Goal: Task Accomplishment & Management: Manage account settings

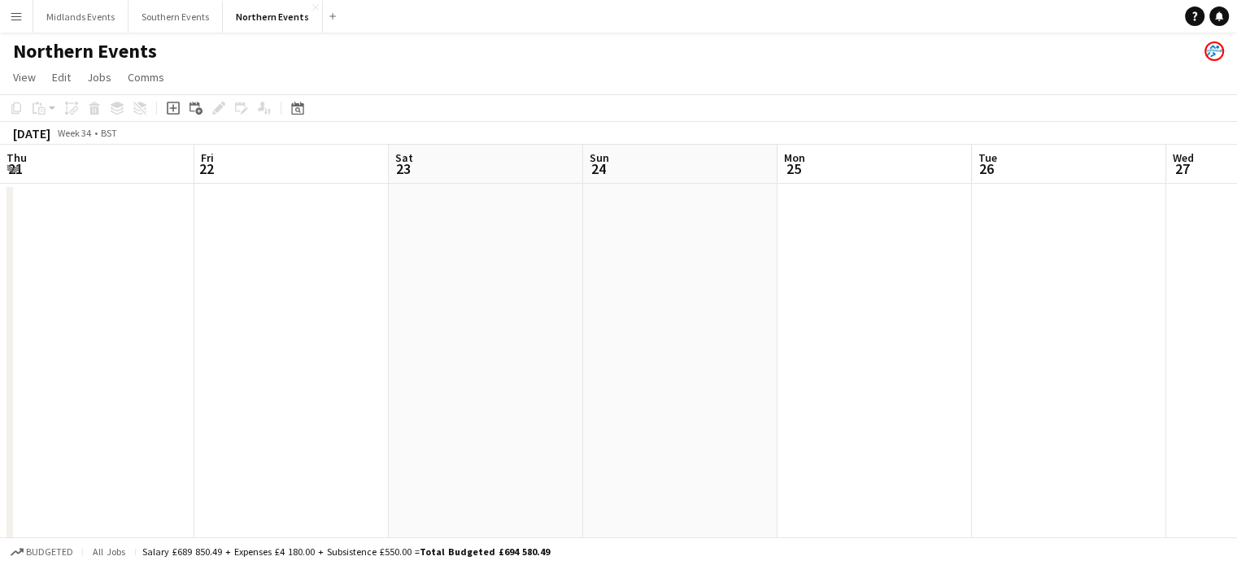
scroll to position [0, 448]
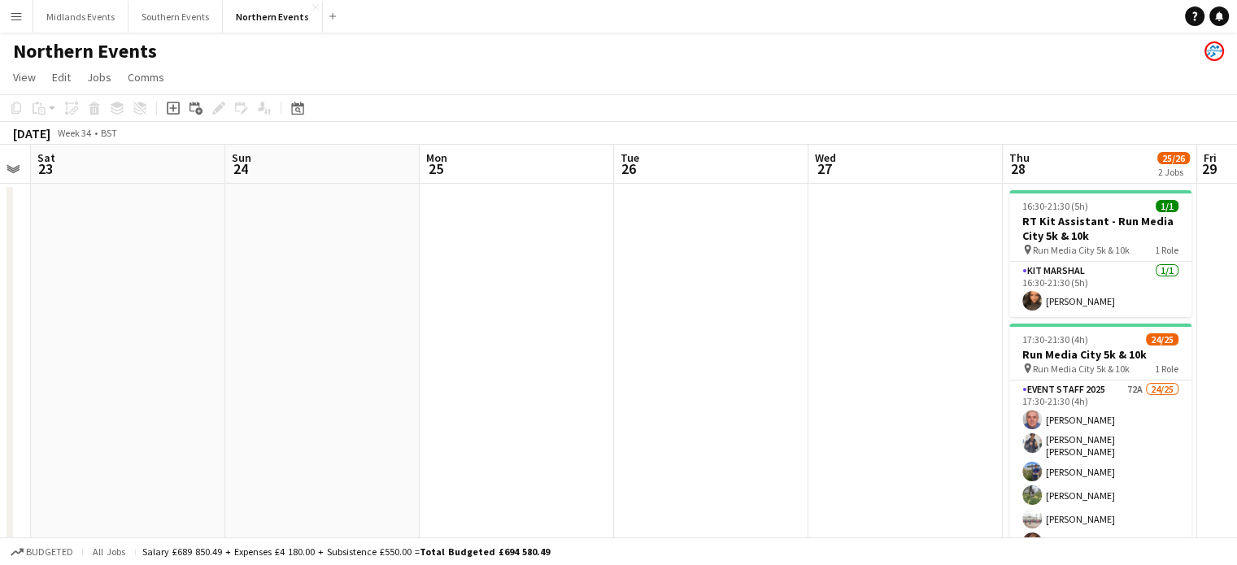
drag, startPoint x: 798, startPoint y: 365, endPoint x: 1249, endPoint y: 346, distance: 451.0
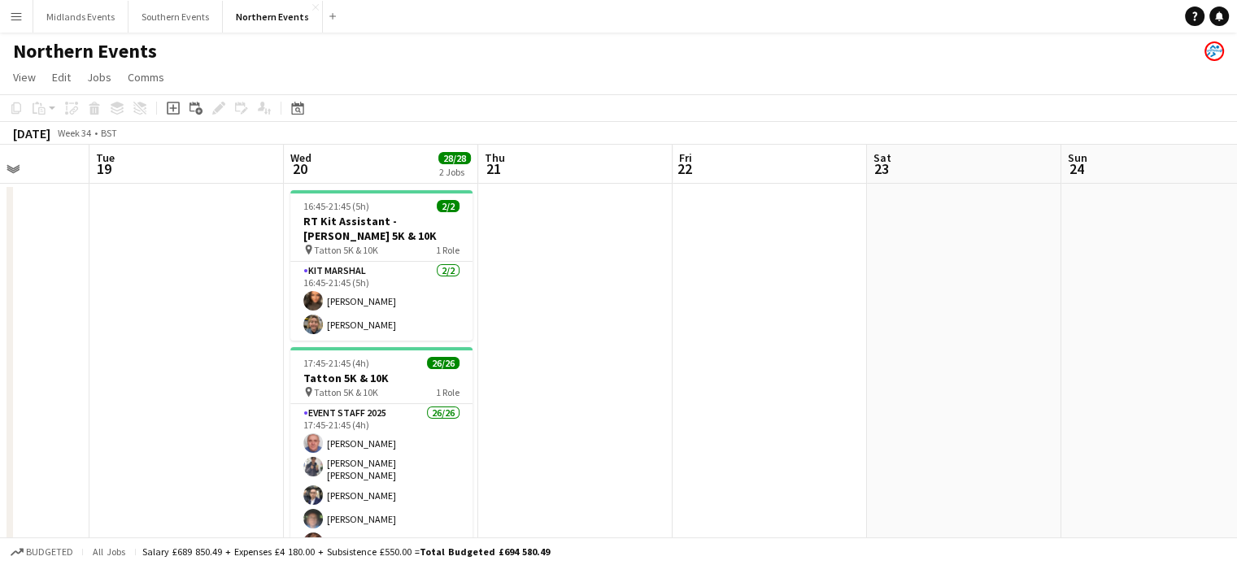
drag, startPoint x: 1041, startPoint y: 224, endPoint x: 1249, endPoint y: 202, distance: 208.6
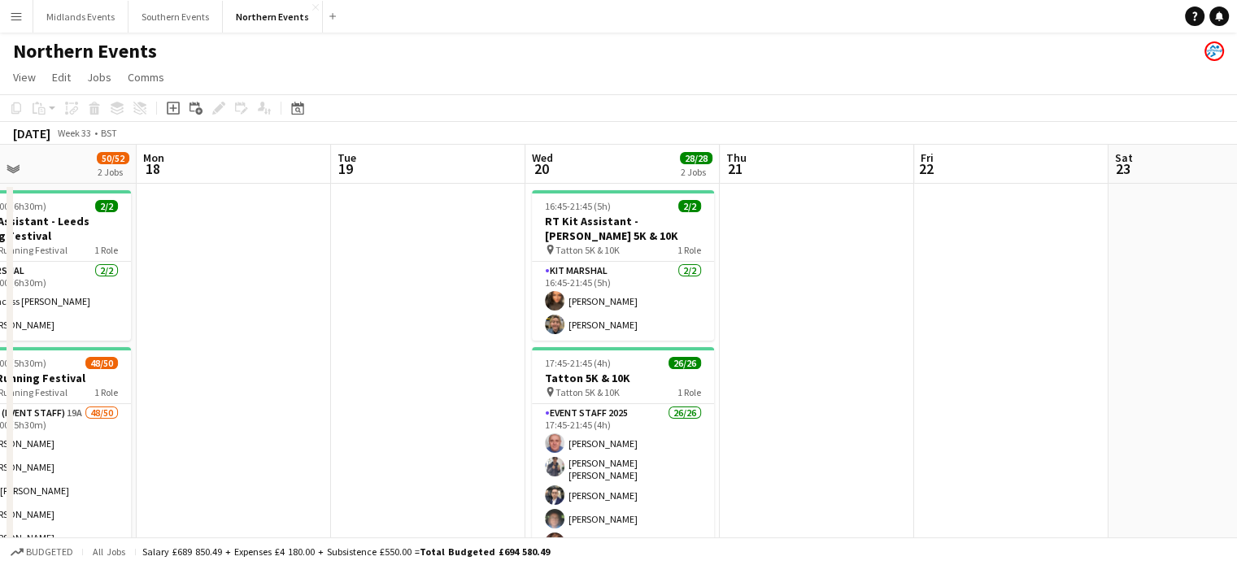
drag, startPoint x: 709, startPoint y: 271, endPoint x: 949, endPoint y: 250, distance: 240.9
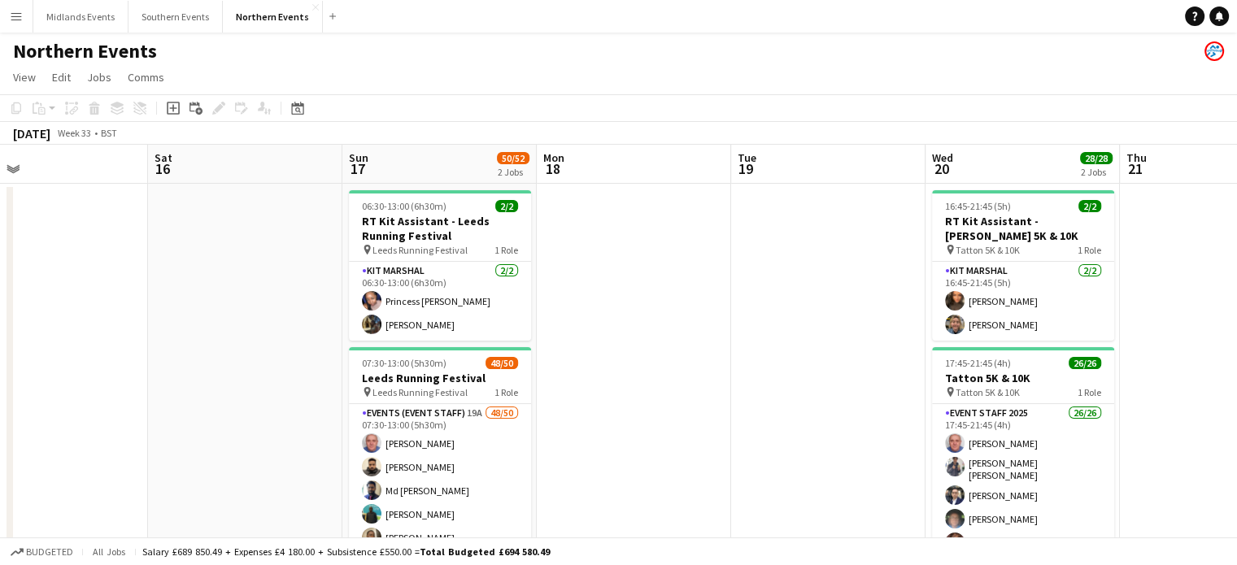
drag, startPoint x: 412, startPoint y: 357, endPoint x: 813, endPoint y: 332, distance: 402.6
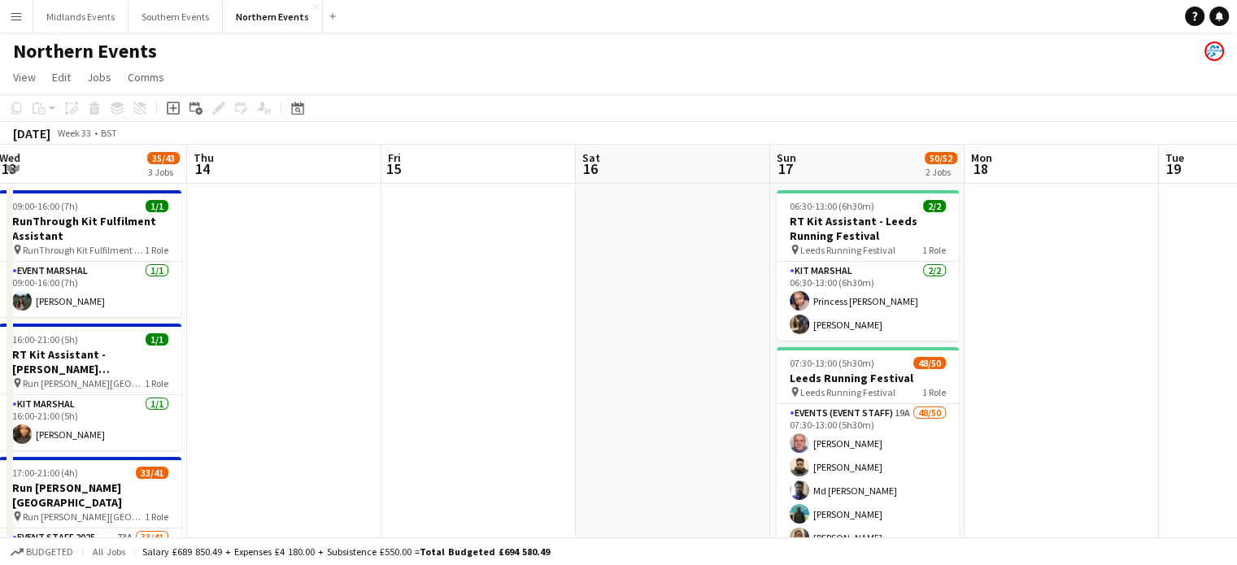
drag, startPoint x: 259, startPoint y: 376, endPoint x: 687, endPoint y: 344, distance: 429.0
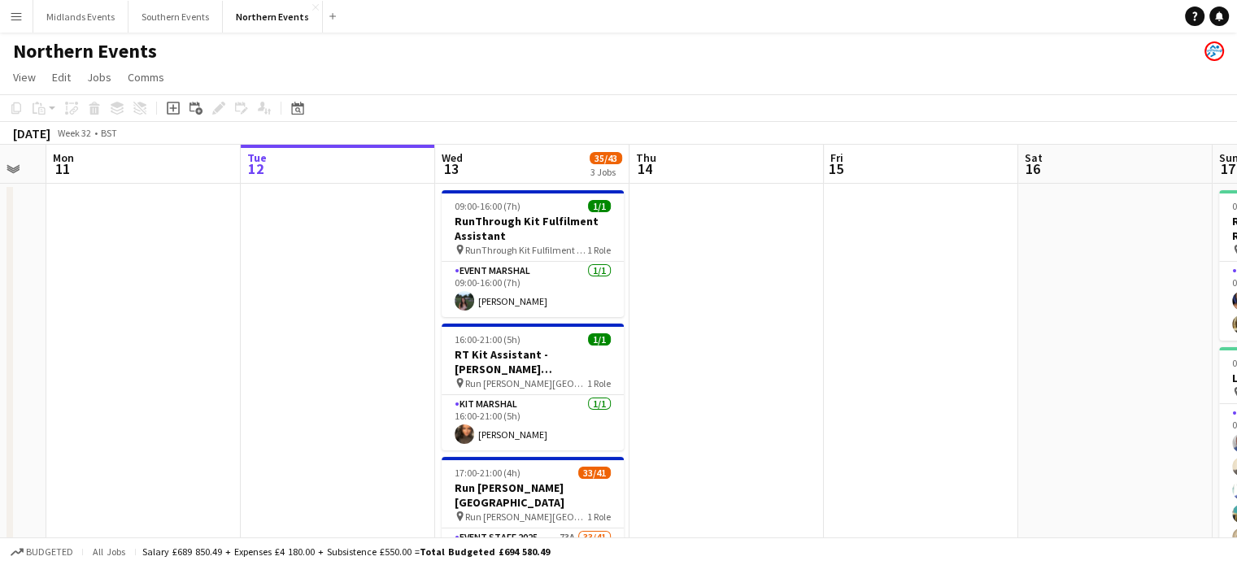
drag, startPoint x: 573, startPoint y: 325, endPoint x: 880, endPoint y: 307, distance: 308.0
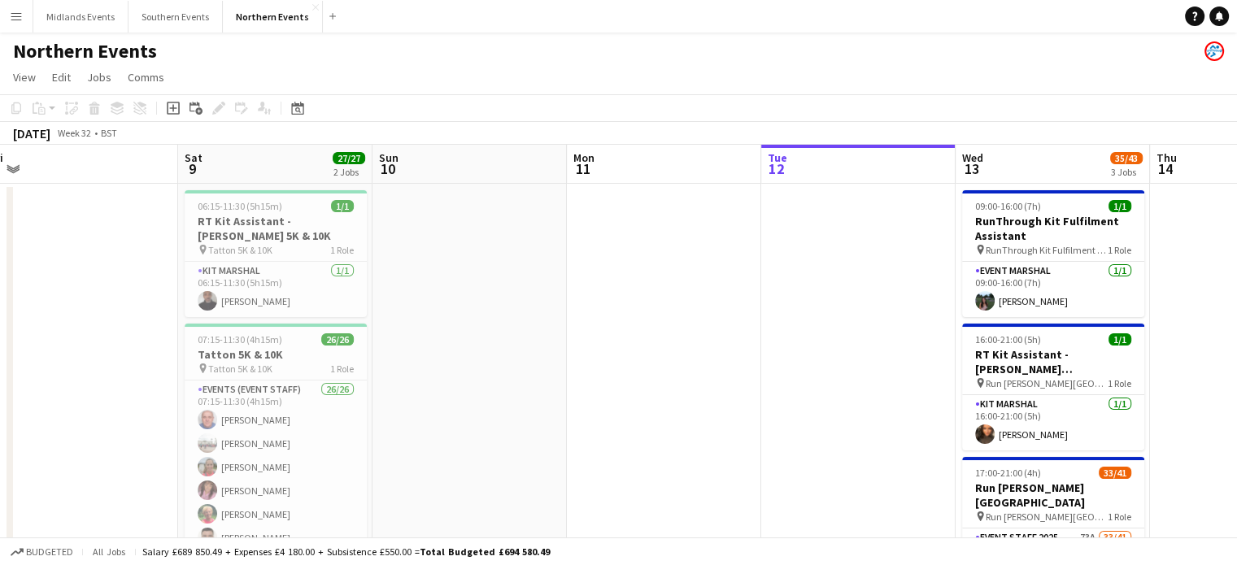
scroll to position [0, 398]
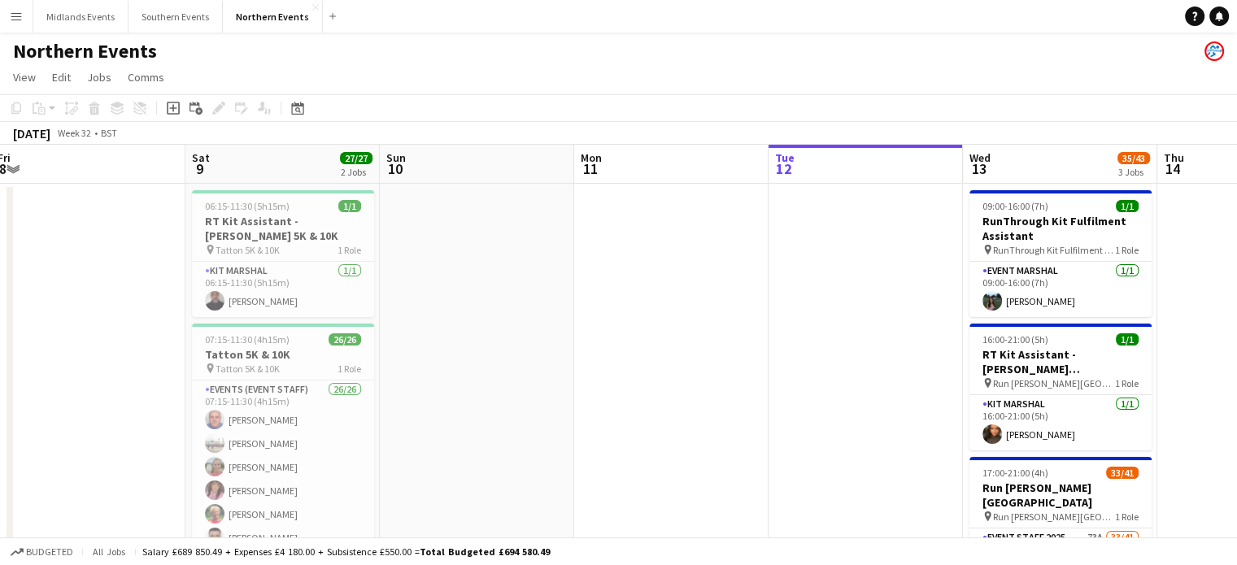
drag, startPoint x: 458, startPoint y: 305, endPoint x: 986, endPoint y: 280, distance: 528.5
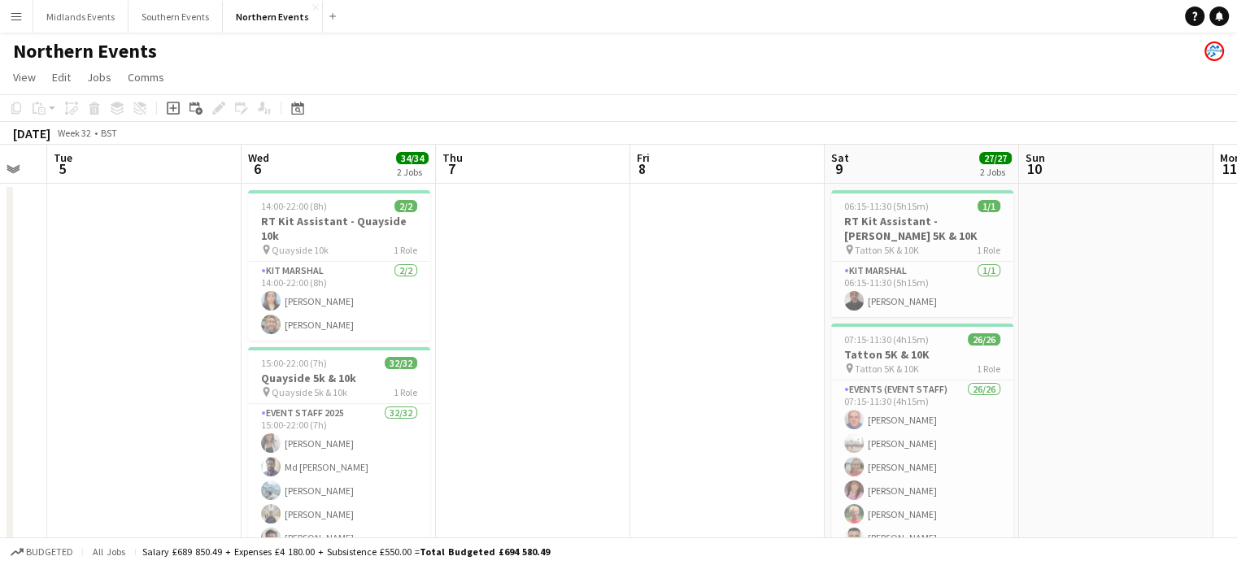
scroll to position [0, 511]
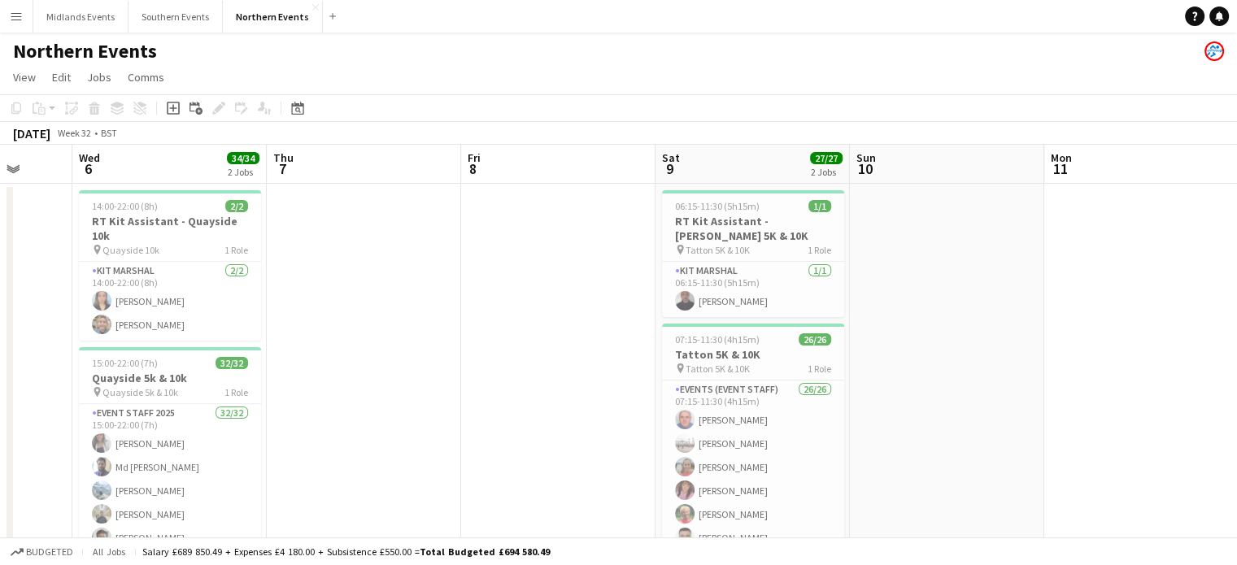
drag, startPoint x: 416, startPoint y: 445, endPoint x: 887, endPoint y: 429, distance: 470.4
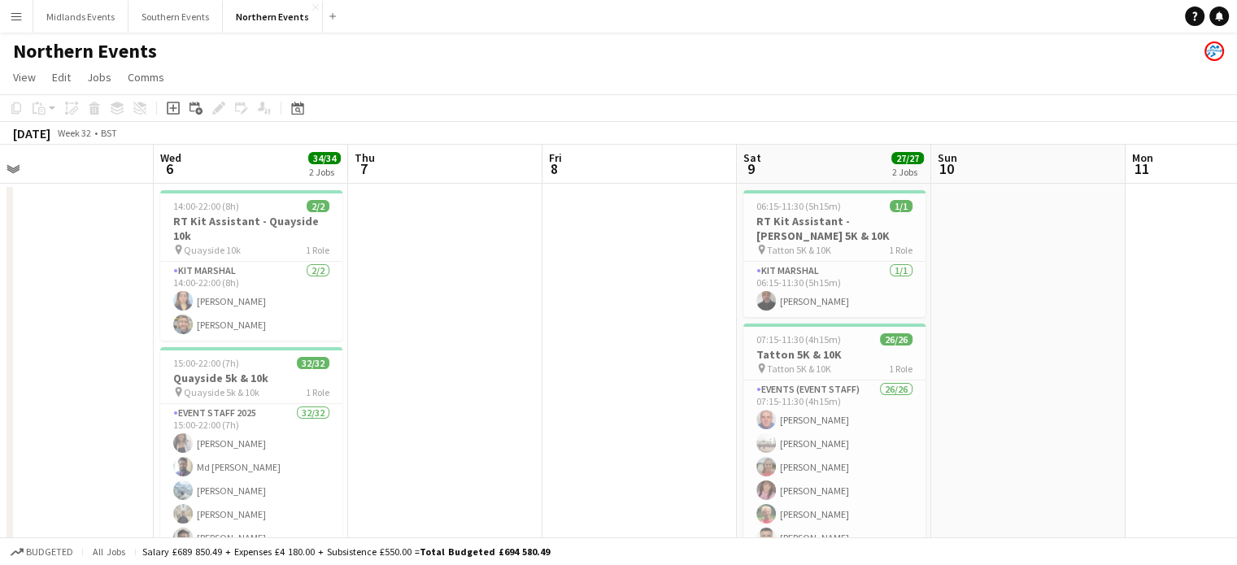
scroll to position [0, 423]
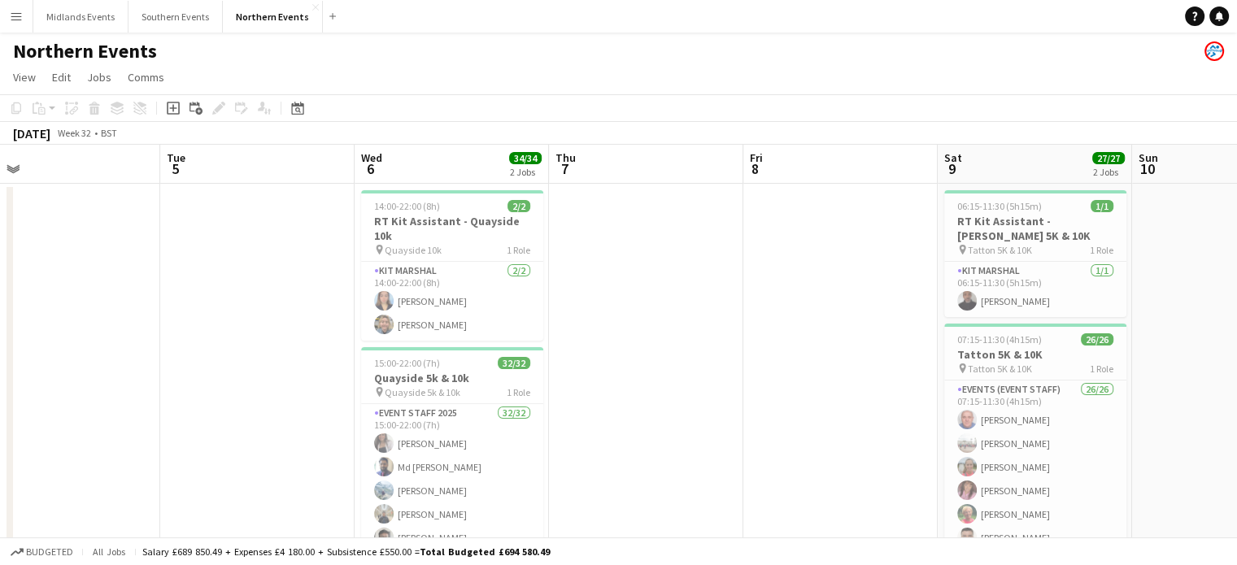
drag, startPoint x: 457, startPoint y: 396, endPoint x: 739, endPoint y: 373, distance: 283.2
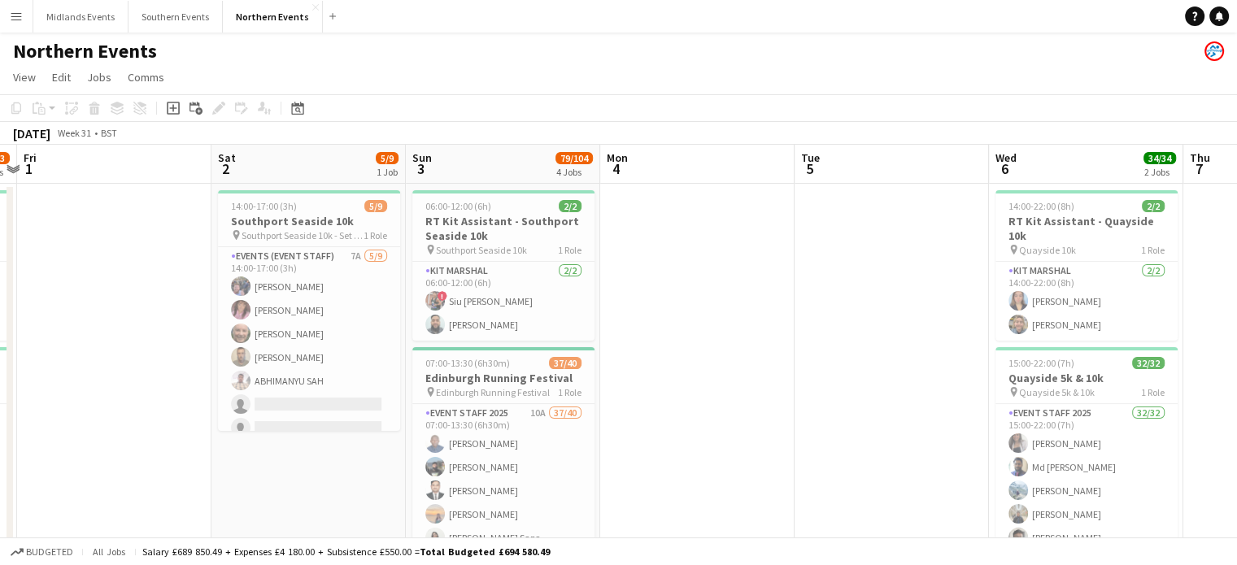
scroll to position [0, 499]
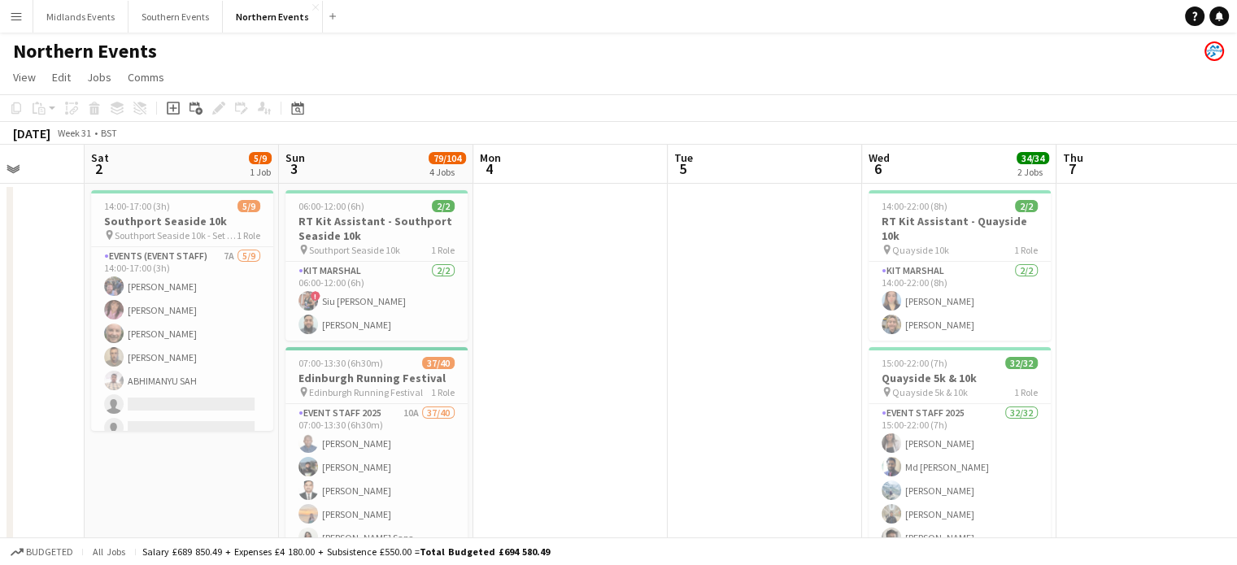
drag, startPoint x: 233, startPoint y: 345, endPoint x: 740, endPoint y: 328, distance: 507.8
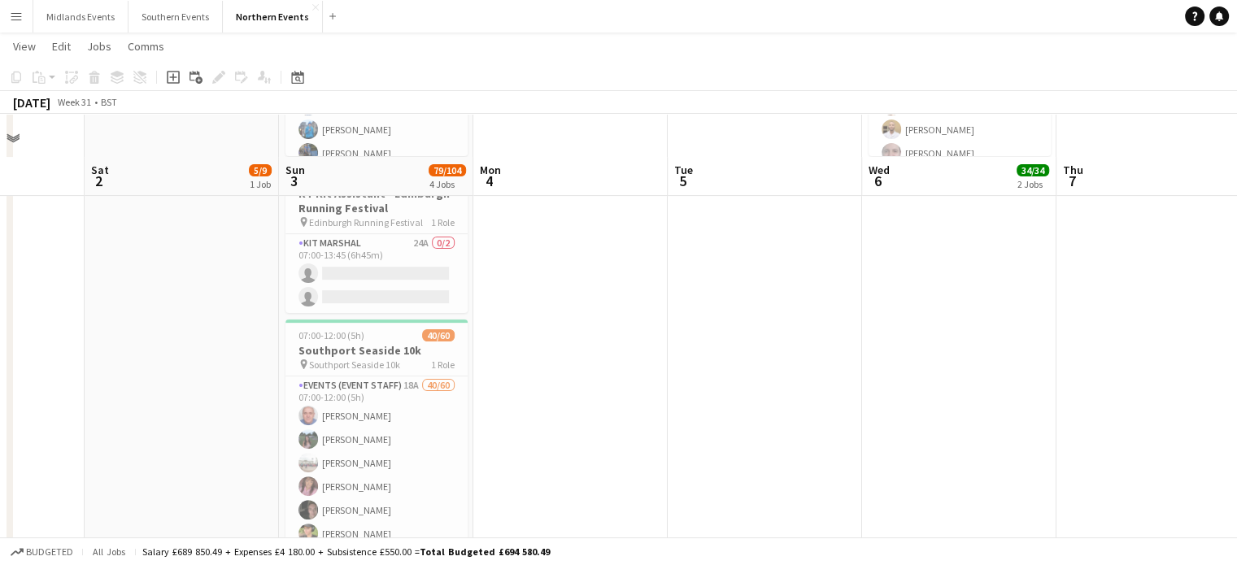
scroll to position [474, 0]
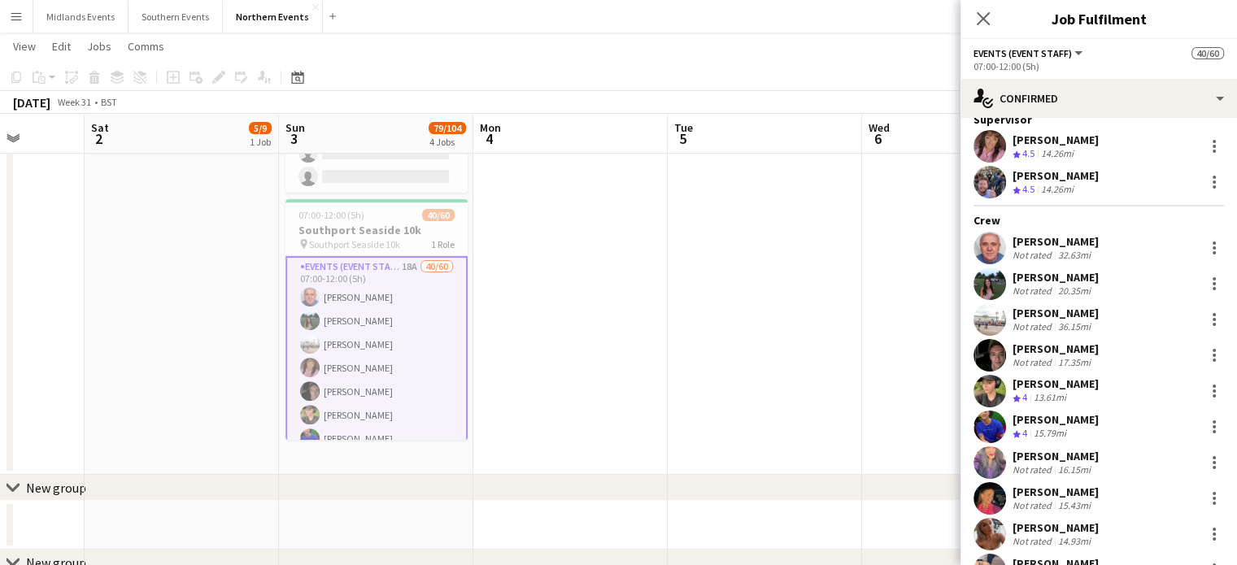
scroll to position [0, 0]
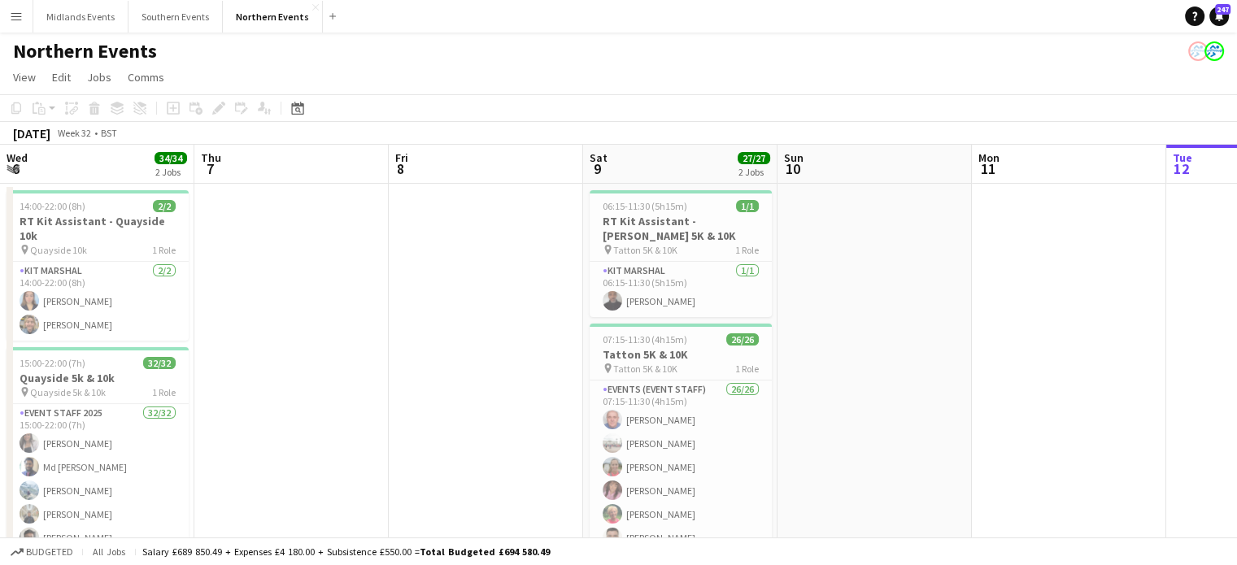
scroll to position [0, 436]
drag, startPoint x: 91, startPoint y: 223, endPoint x: 527, endPoint y: 231, distance: 436.0
click at [527, 231] on app-calendar-viewport "Mon 4 Tue 5 Wed 6 34/34 2 Jobs Thu 7 Fri 8 Sat 9 27/27 2 Jobs Sun 10 Mon 11 Tue…" at bounding box center [618, 514] width 1237 height 738
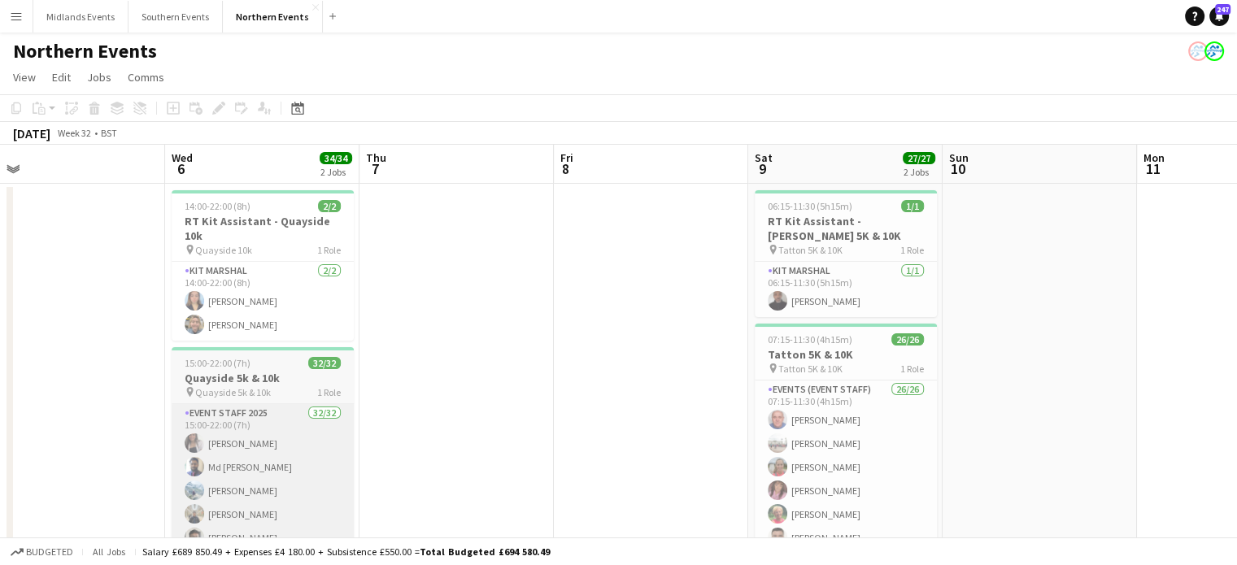
drag, startPoint x: 231, startPoint y: 229, endPoint x: 227, endPoint y: 458, distance: 228.6
click at [397, 240] on app-calendar-viewport "Sun 3 Mon 4 Tue 5 Wed 6 34/34 2 Jobs Thu 7 Fri 8 Sat 9 27/27 2 Jobs Sun 10 Mon …" at bounding box center [618, 514] width 1237 height 738
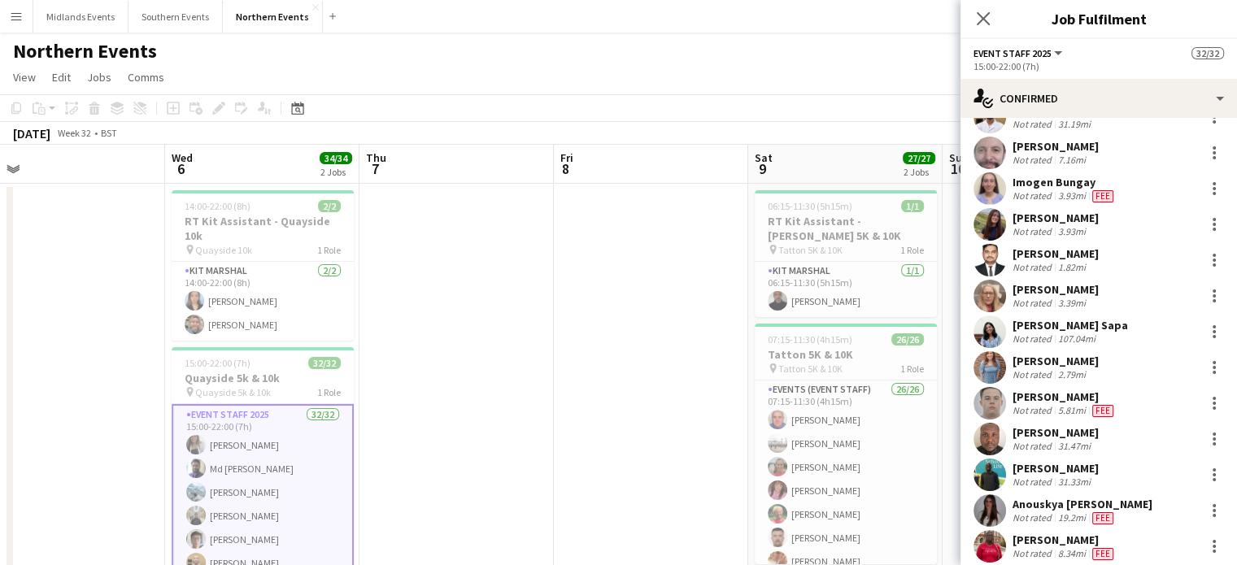
scroll to position [835, 0]
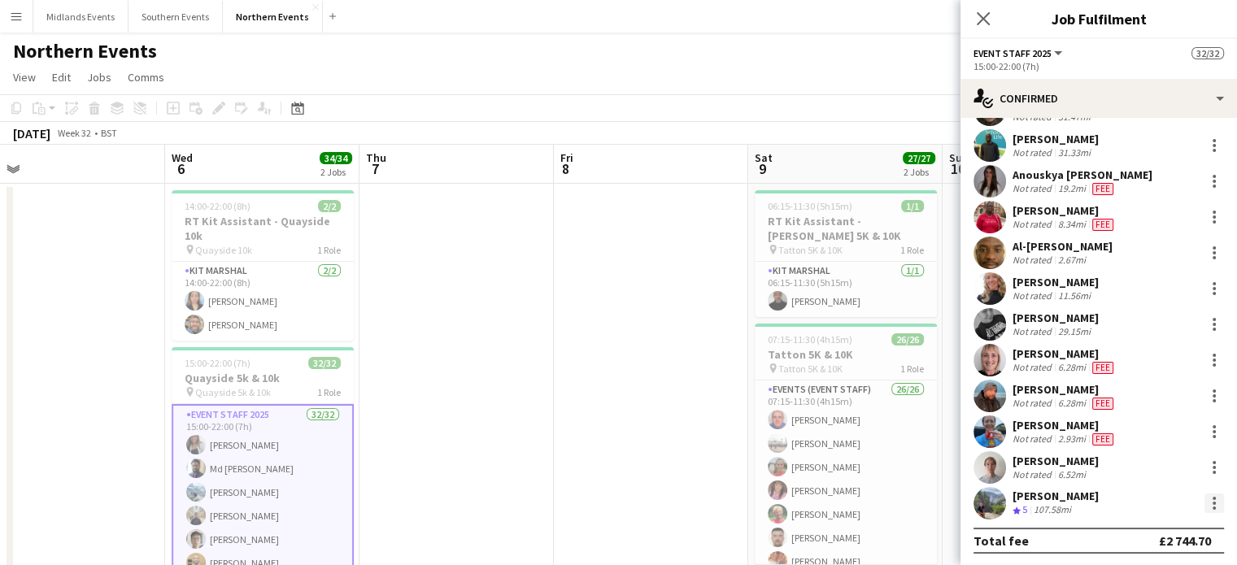
click at [1205, 499] on div at bounding box center [1215, 504] width 20 height 20
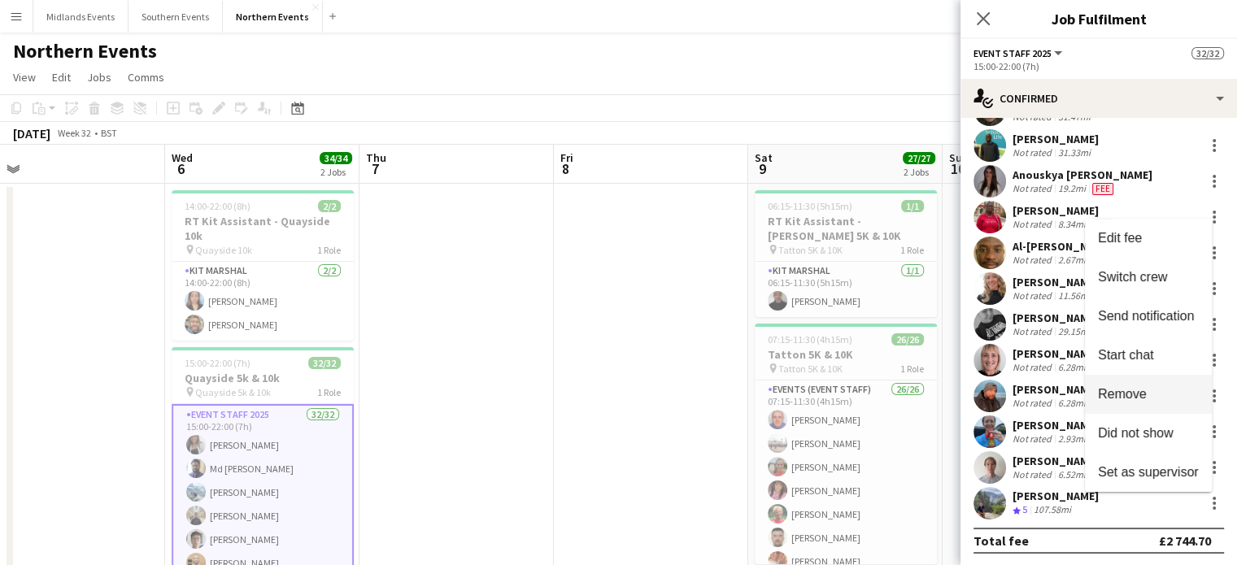
click at [1133, 391] on span "Remove" at bounding box center [1122, 393] width 49 height 14
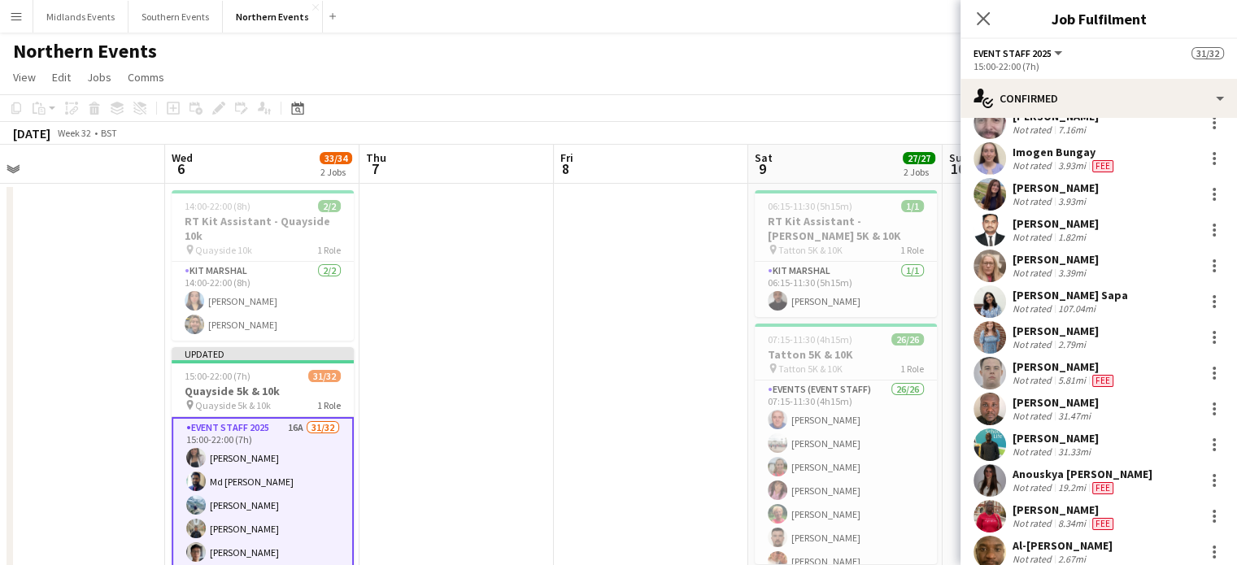
scroll to position [534, 0]
click at [1205, 267] on div at bounding box center [1215, 268] width 20 height 20
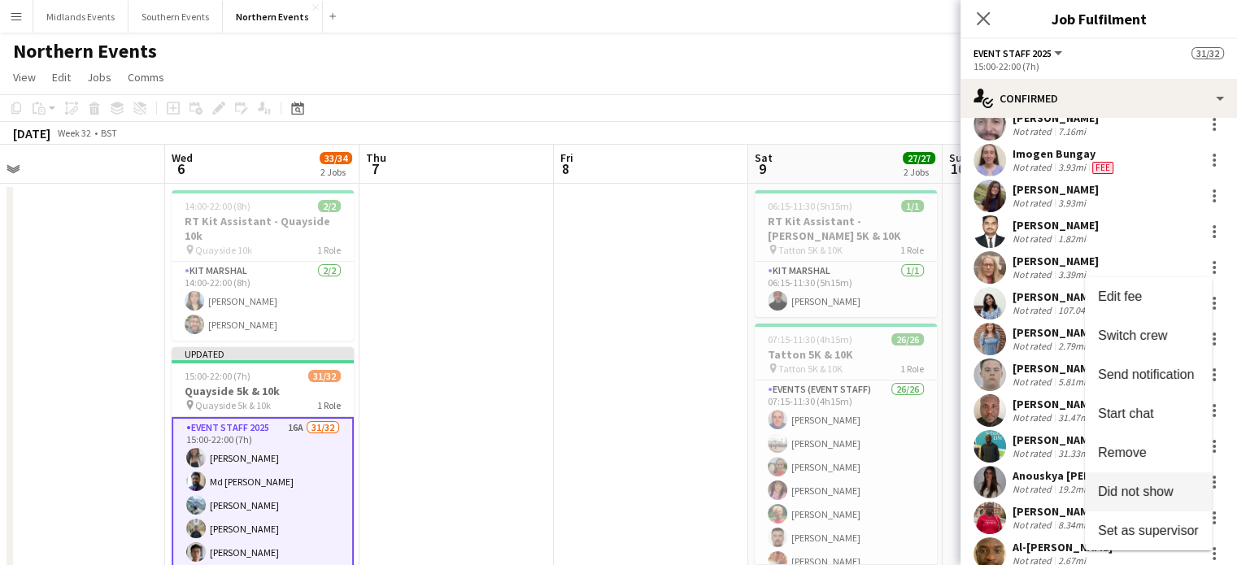
click at [1148, 490] on span "Did not show" at bounding box center [1136, 492] width 76 height 14
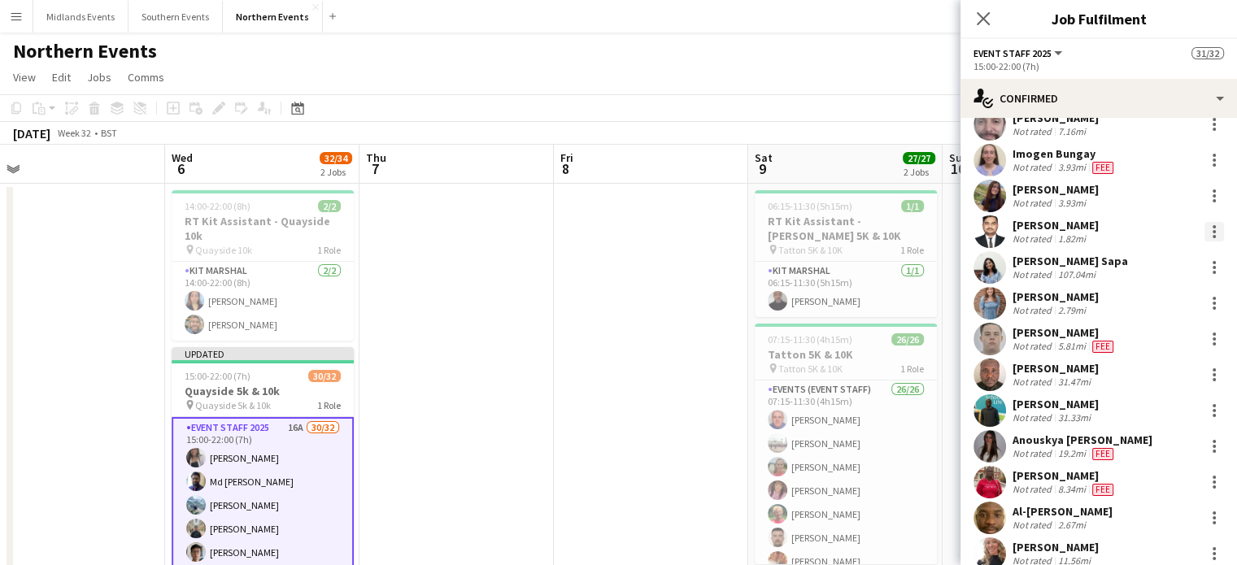
click at [1205, 231] on div at bounding box center [1215, 232] width 20 height 20
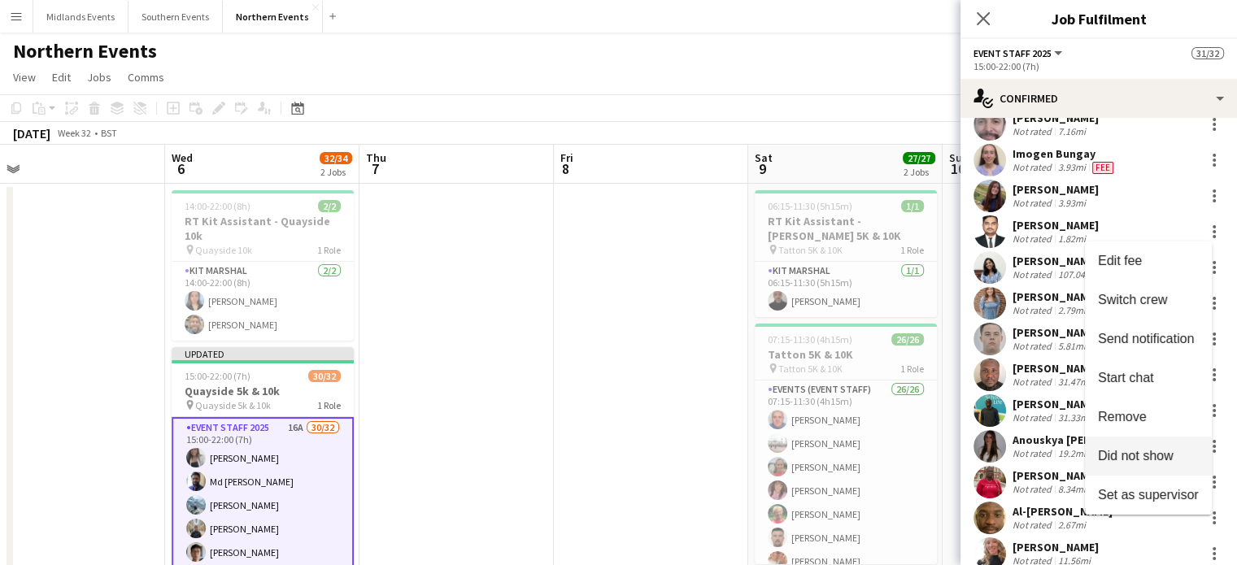
click at [1145, 451] on span "Did not show" at bounding box center [1136, 456] width 76 height 14
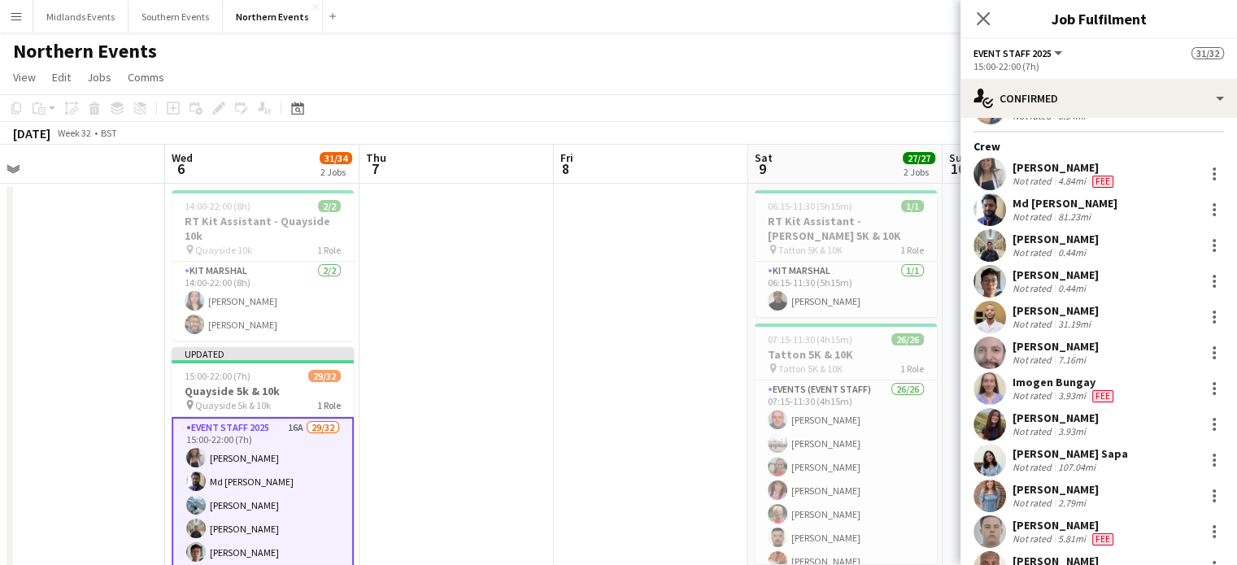
scroll to position [277, 0]
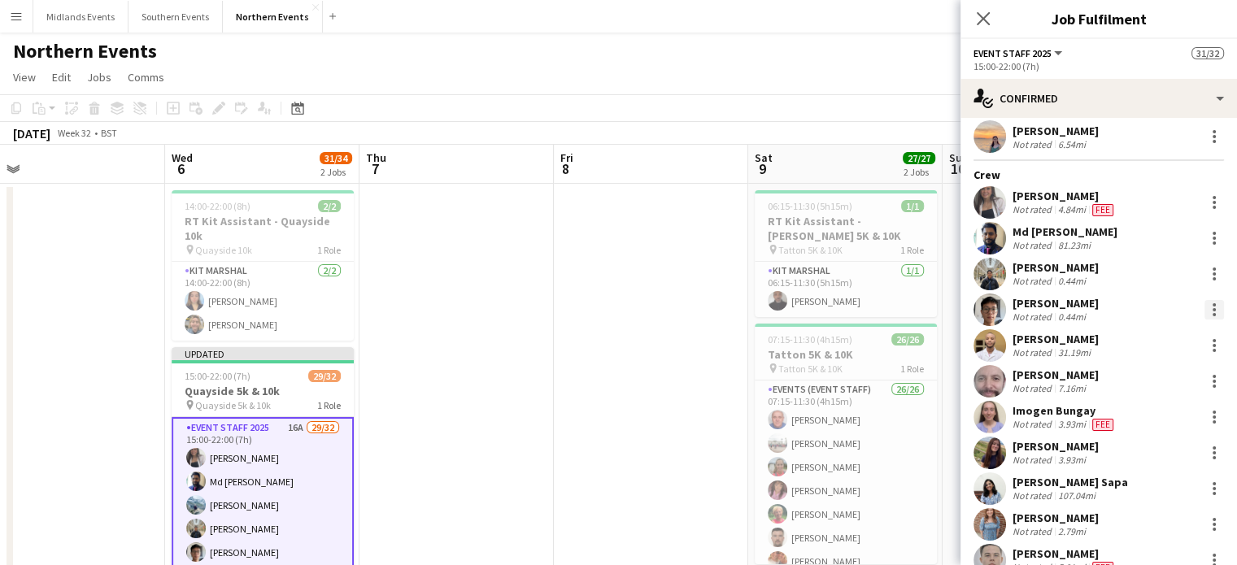
click at [1205, 308] on div at bounding box center [1215, 310] width 20 height 20
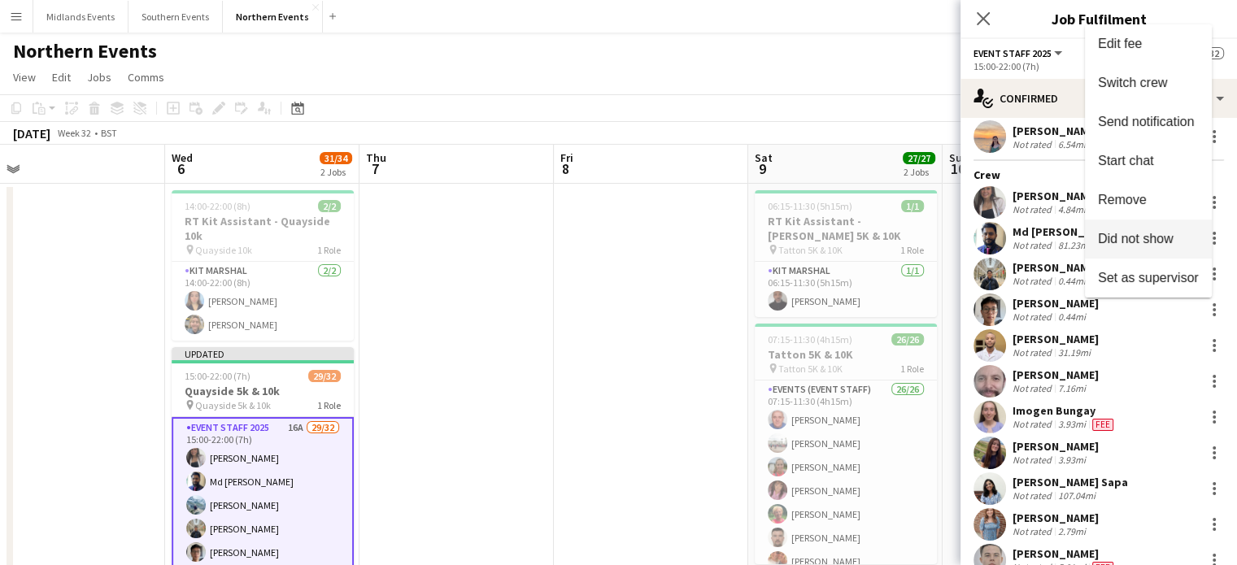
click at [1171, 245] on span "Did not show" at bounding box center [1136, 239] width 76 height 14
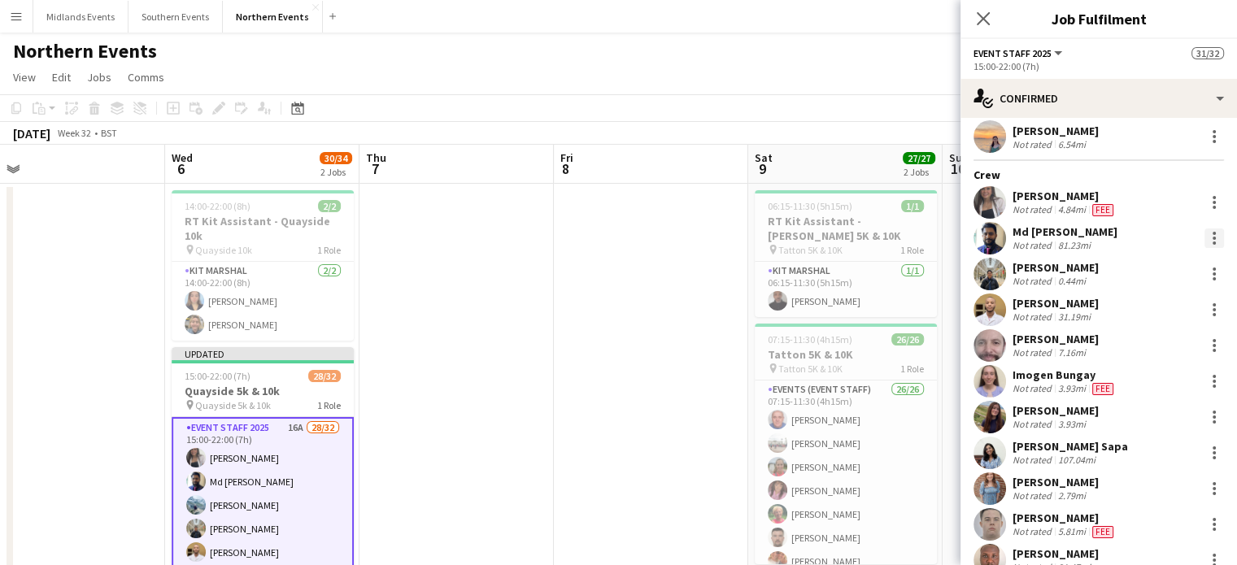
click at [1213, 237] on div at bounding box center [1214, 238] width 3 height 3
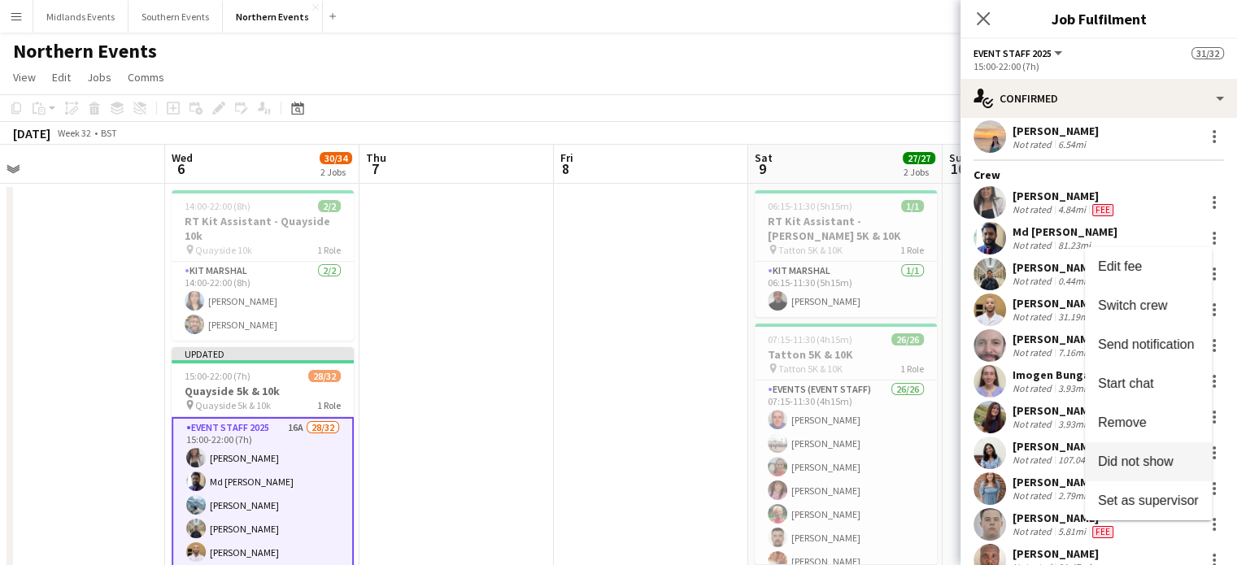
click at [1113, 464] on span "Did not show" at bounding box center [1136, 462] width 76 height 14
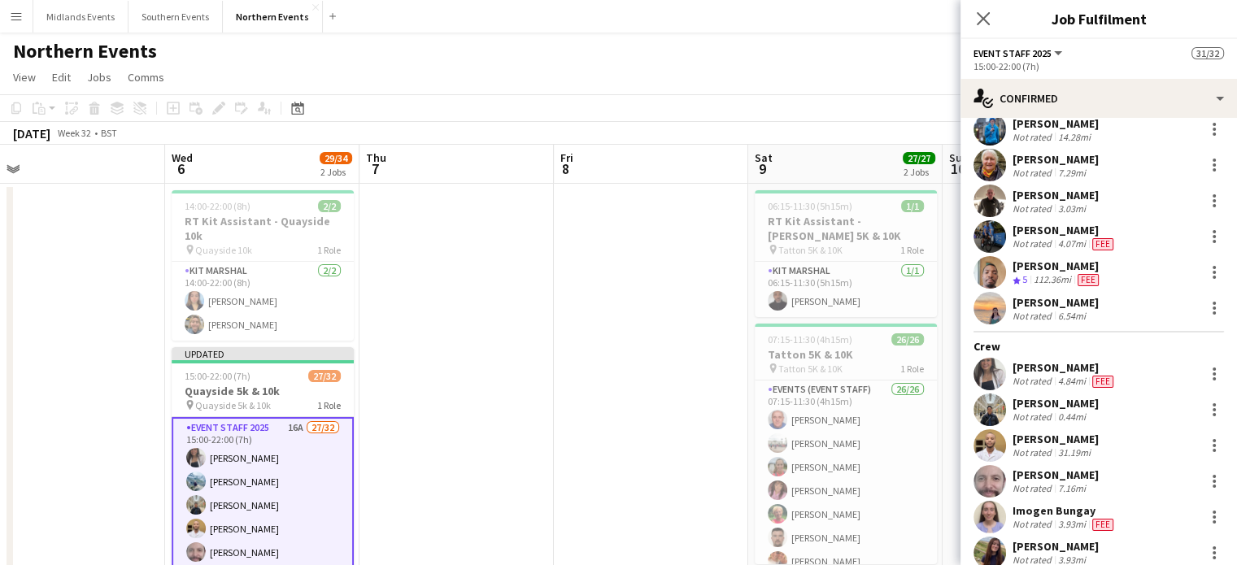
scroll to position [101, 0]
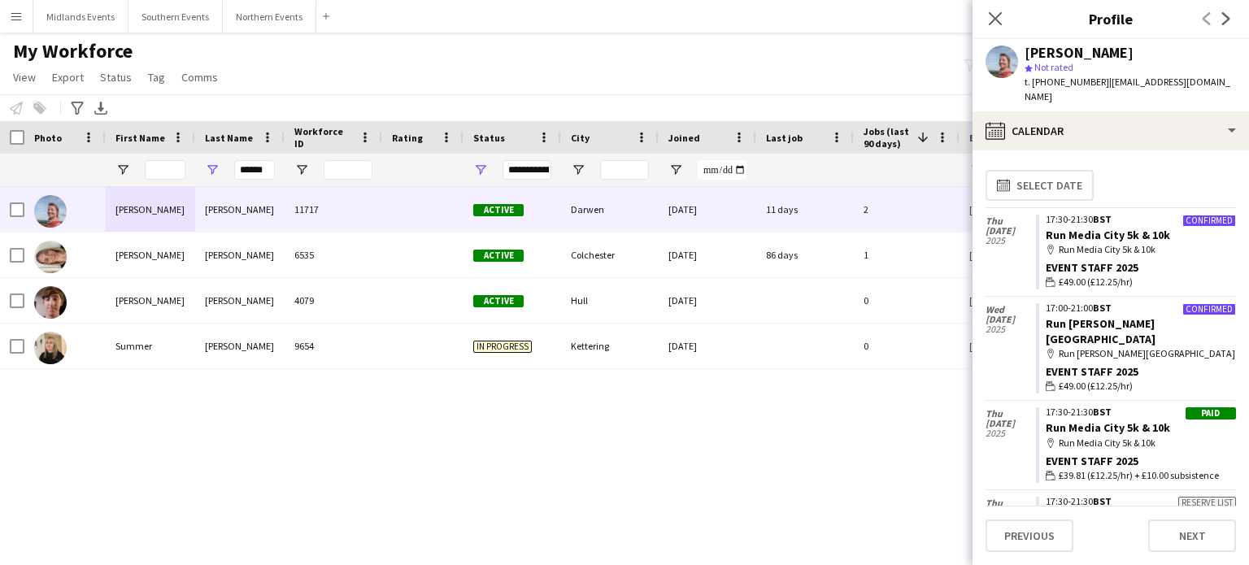
drag, startPoint x: 0, startPoint y: 0, endPoint x: 673, endPoint y: 25, distance: 673.9
click at [1000, 21] on icon "Close pop-in" at bounding box center [995, 18] width 13 height 13
